Goal: Obtain resource: Obtain resource

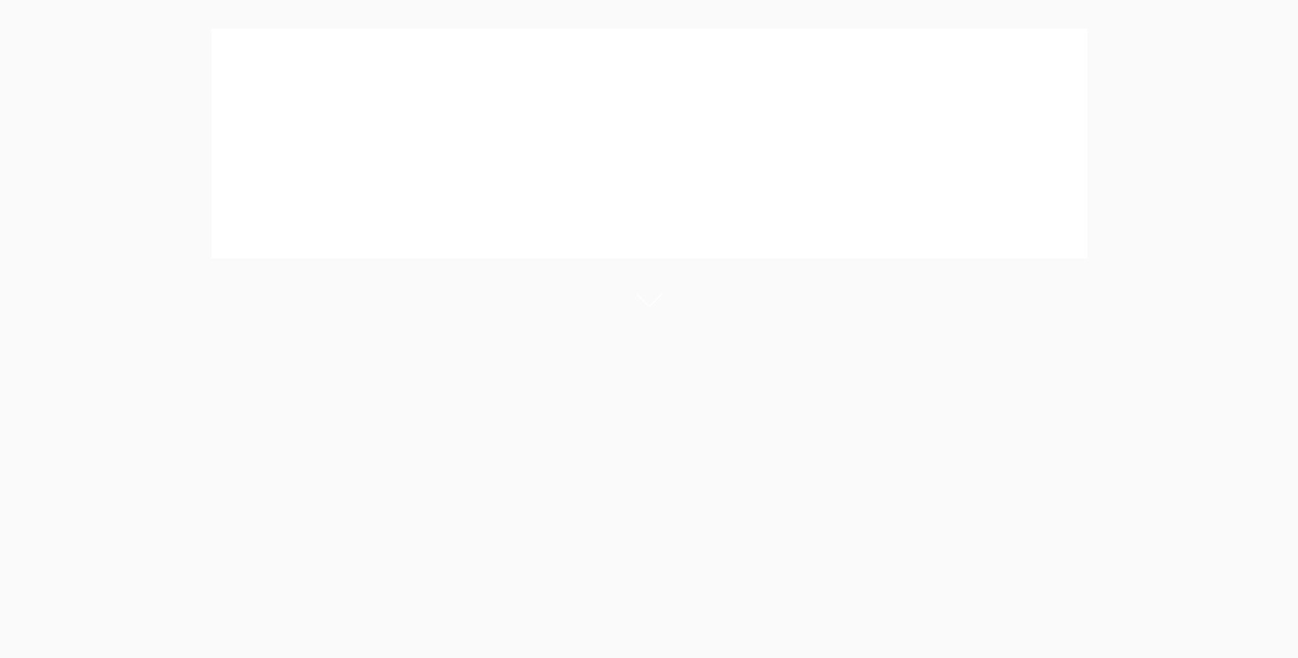
scroll to position [159, 0]
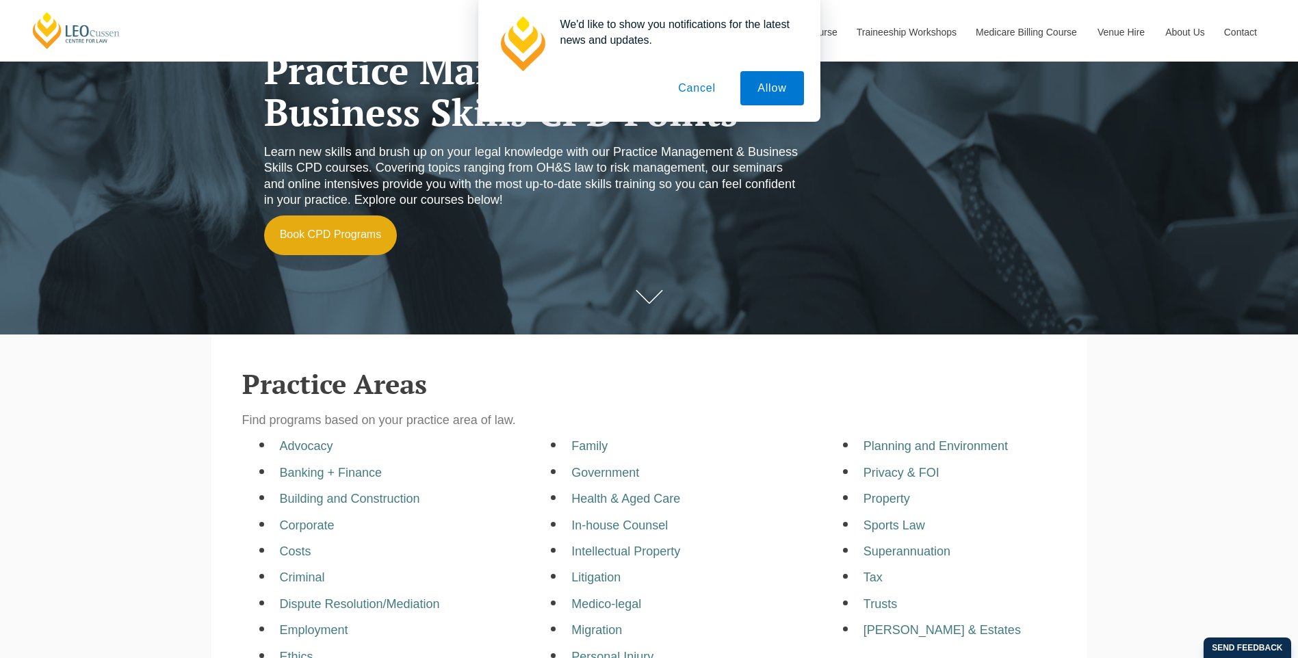
click at [713, 86] on button "Cancel" at bounding box center [697, 88] width 72 height 34
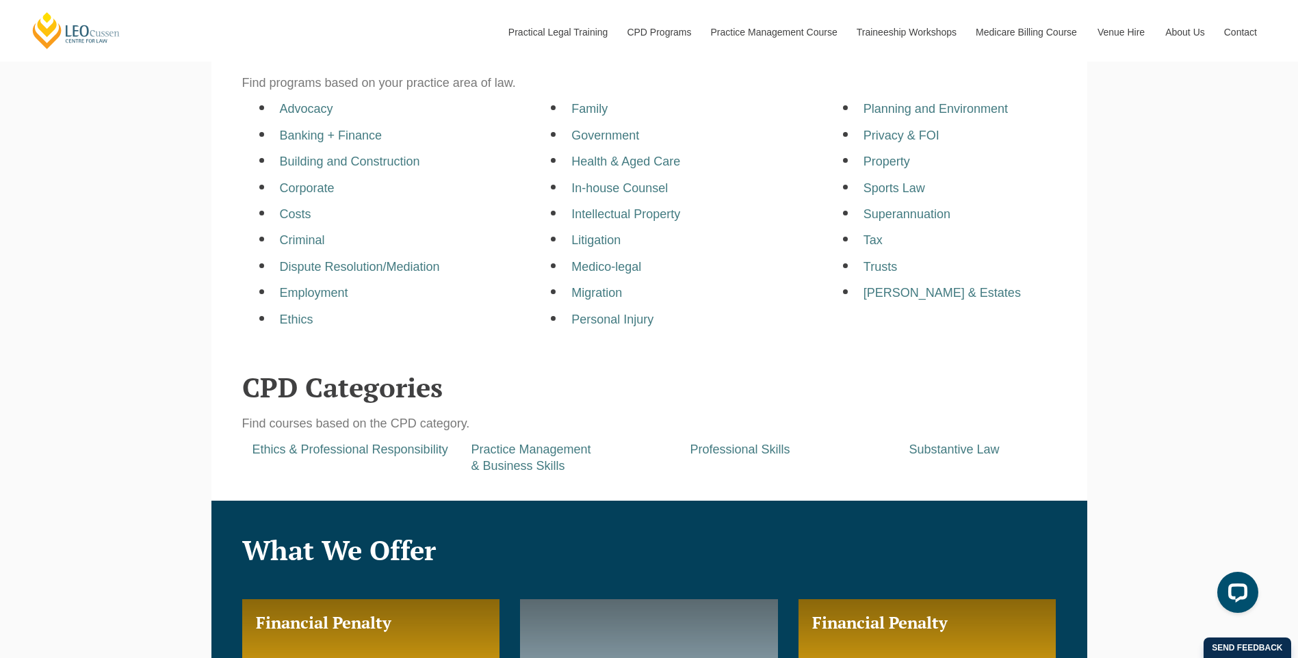
scroll to position [478, 0]
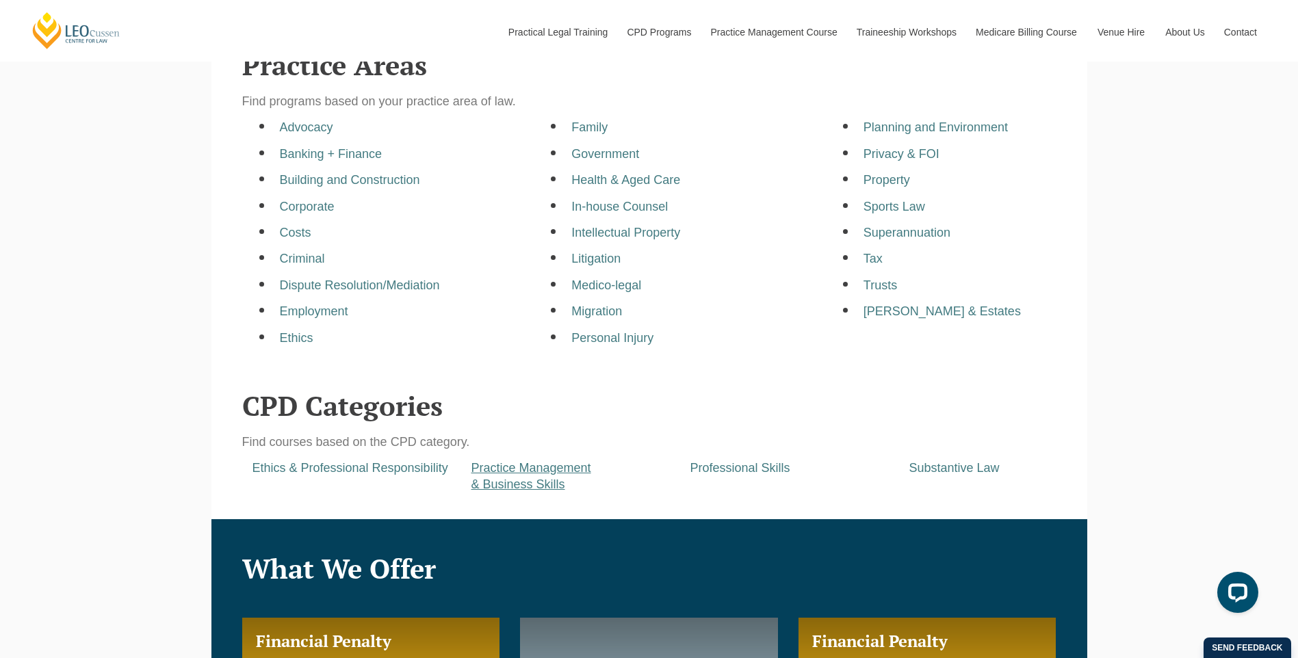
click at [489, 472] on a=pages/cpd-programs&taxons=pages/cpd-programs/cpd-category/practice-management-and-business-skills"] "Practice Management & Business Skills" at bounding box center [532, 475] width 120 height 29
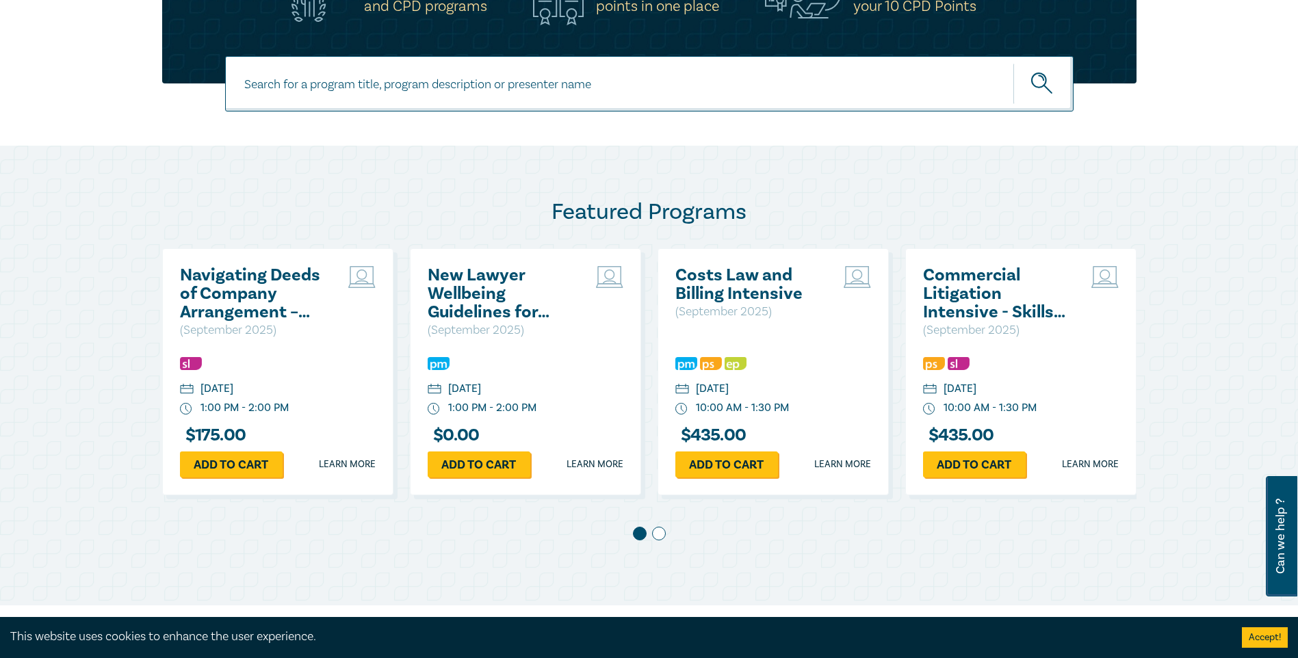
scroll to position [556, 0]
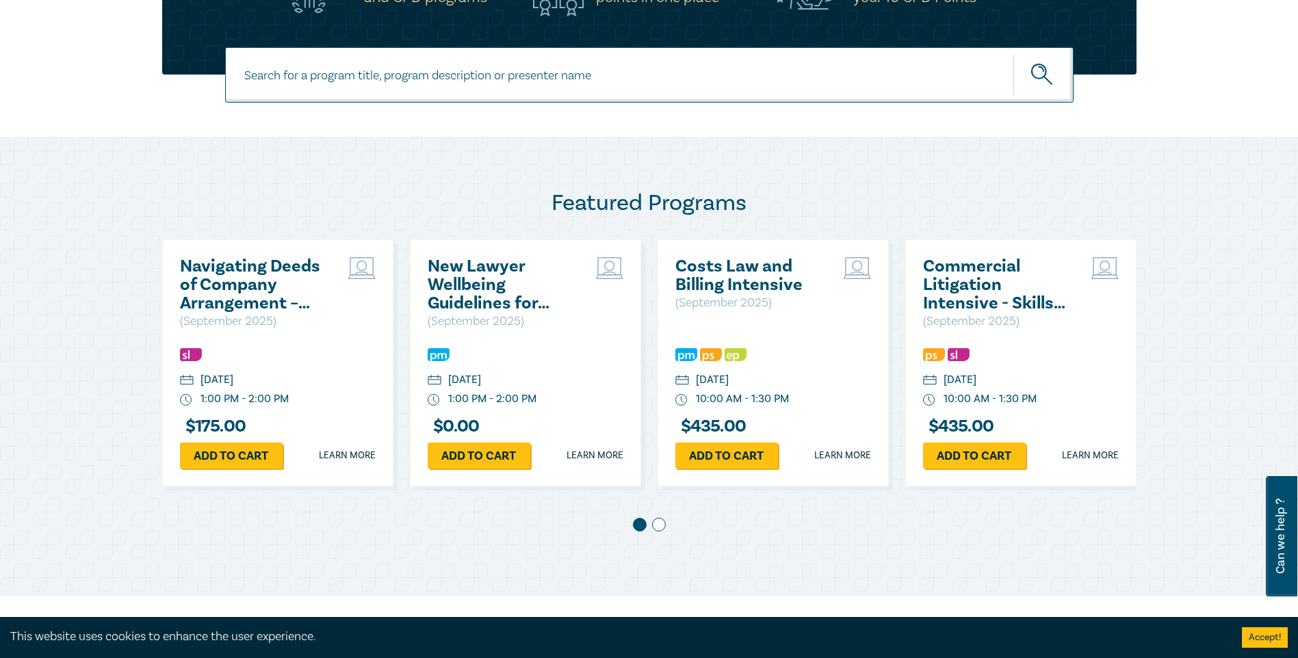
click at [452, 300] on h2 "New Lawyer Wellbeing Guidelines for Legal Workplaces" at bounding box center [501, 284] width 147 height 55
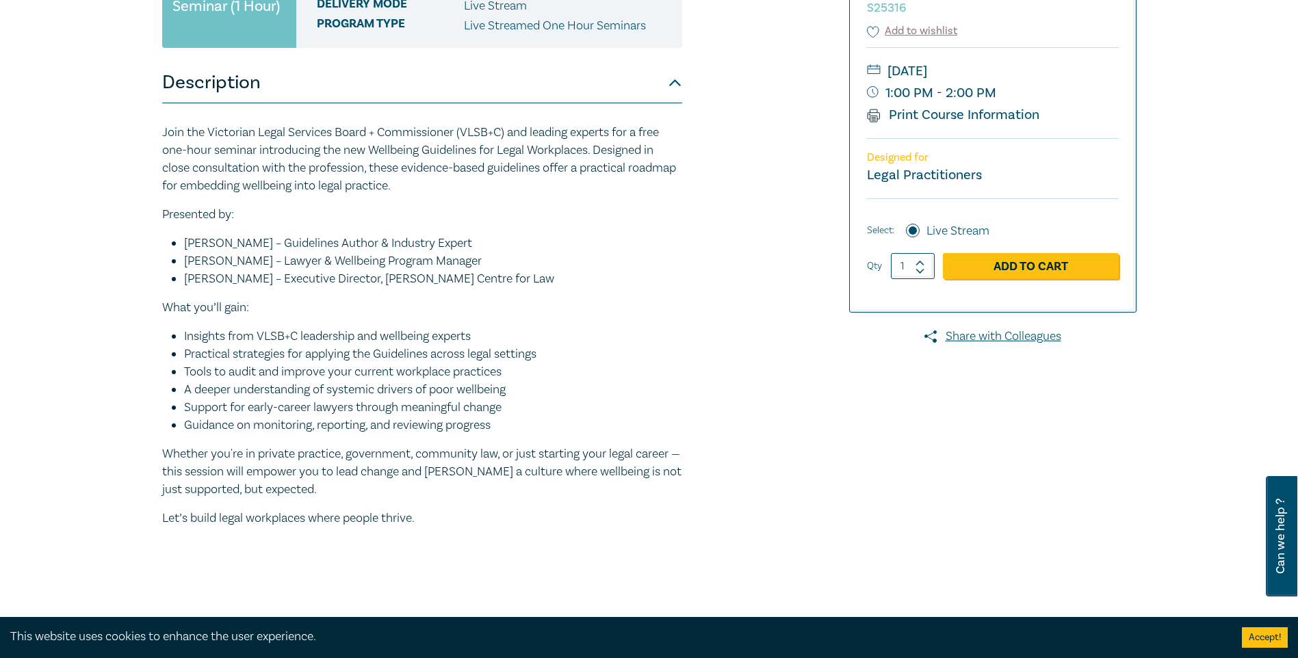
scroll to position [306, 0]
